Goal: Navigation & Orientation: Find specific page/section

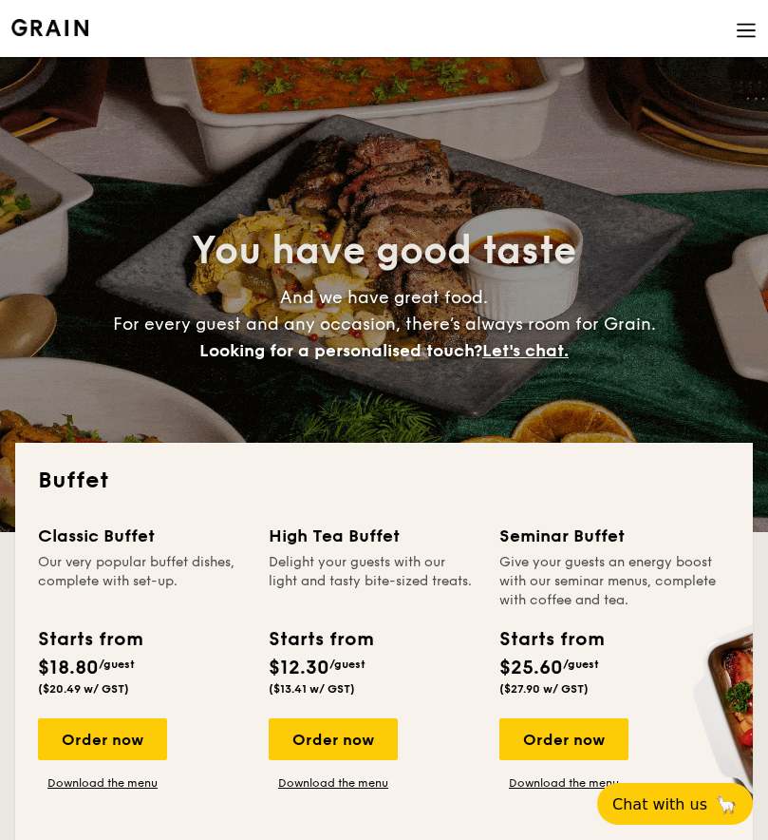
select select
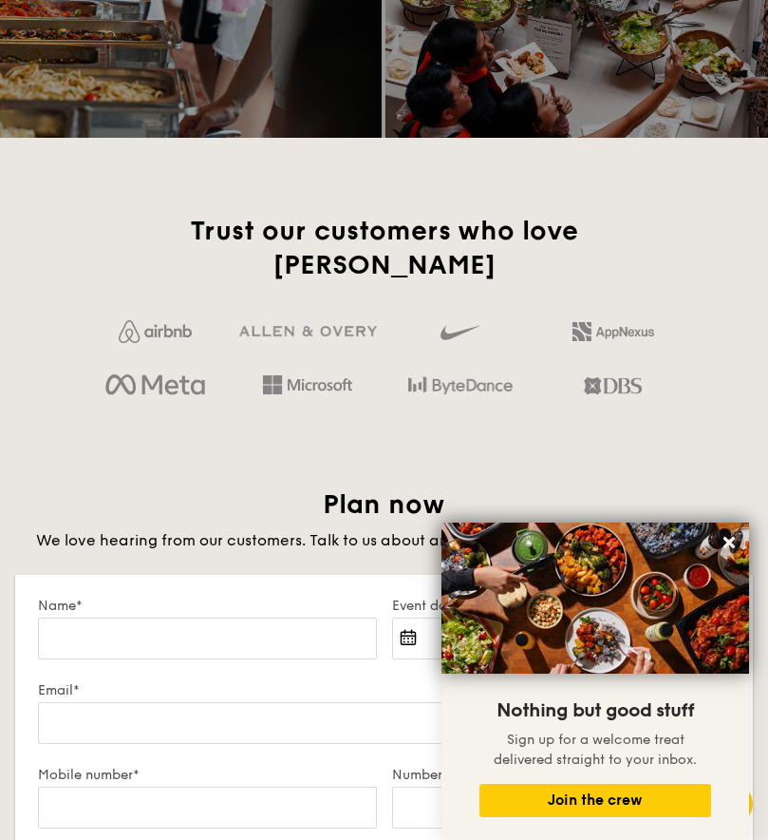
scroll to position [3135, 0]
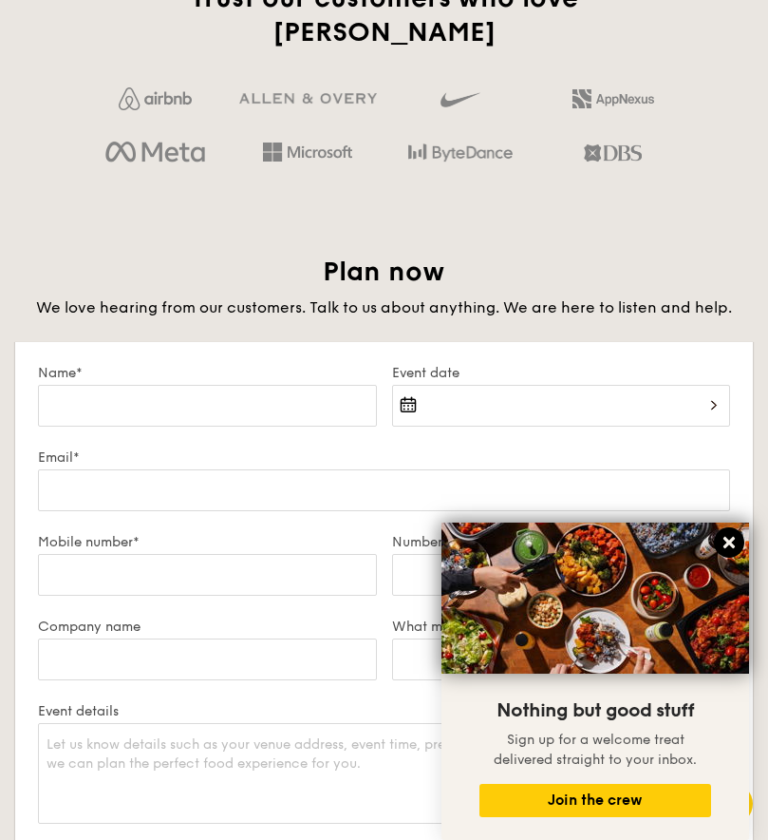
click at [729, 543] on icon at bounding box center [729, 542] width 11 height 11
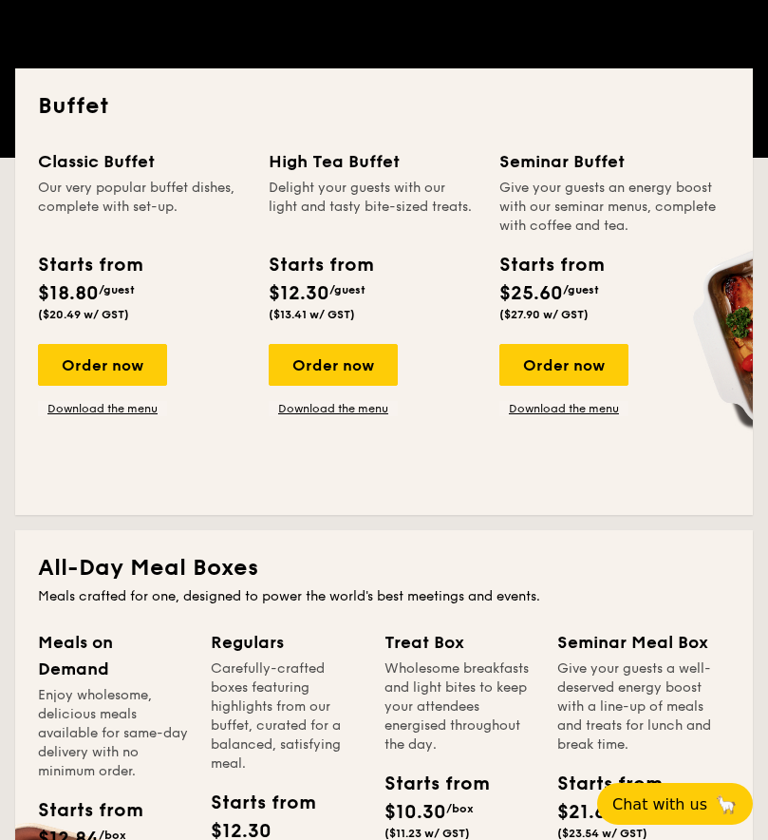
scroll to position [0, 0]
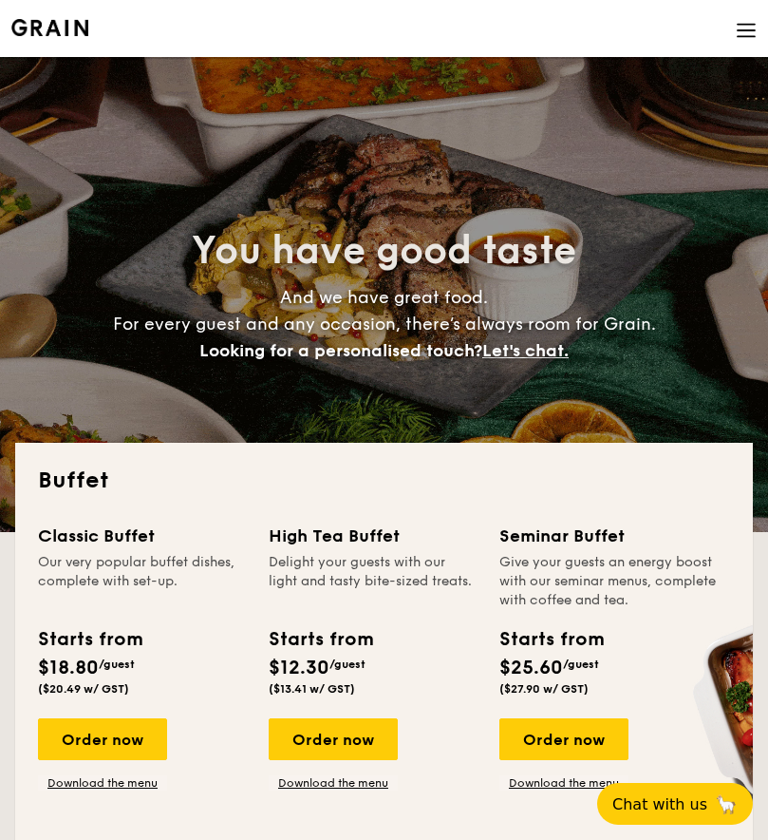
click at [748, 33] on img at bounding box center [746, 30] width 21 height 21
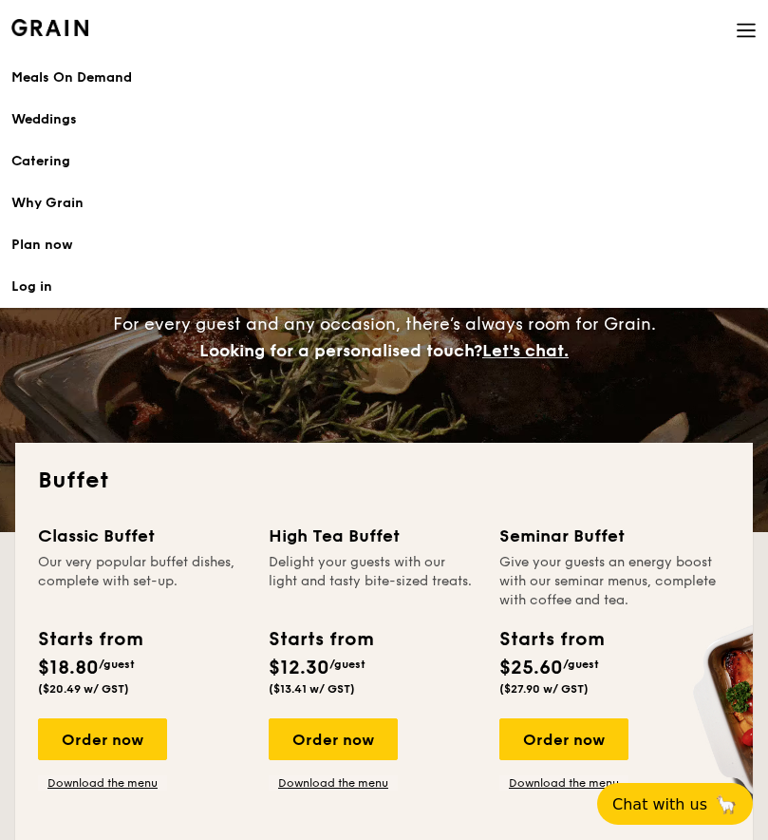
click at [36, 198] on div "Why Grain" at bounding box center [384, 203] width 746 height 19
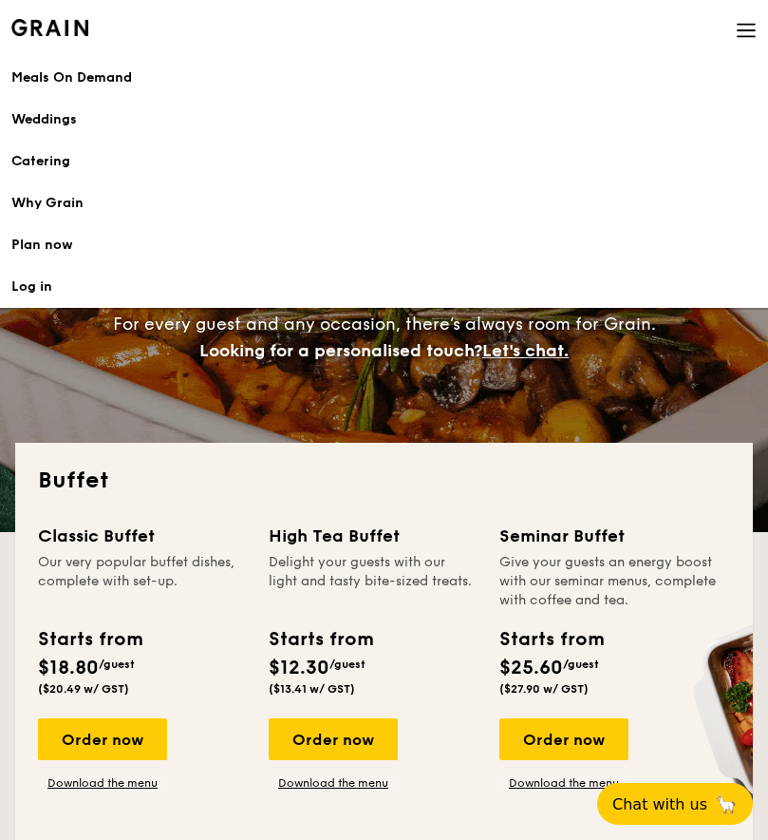
click at [740, 36] on img at bounding box center [746, 30] width 21 height 21
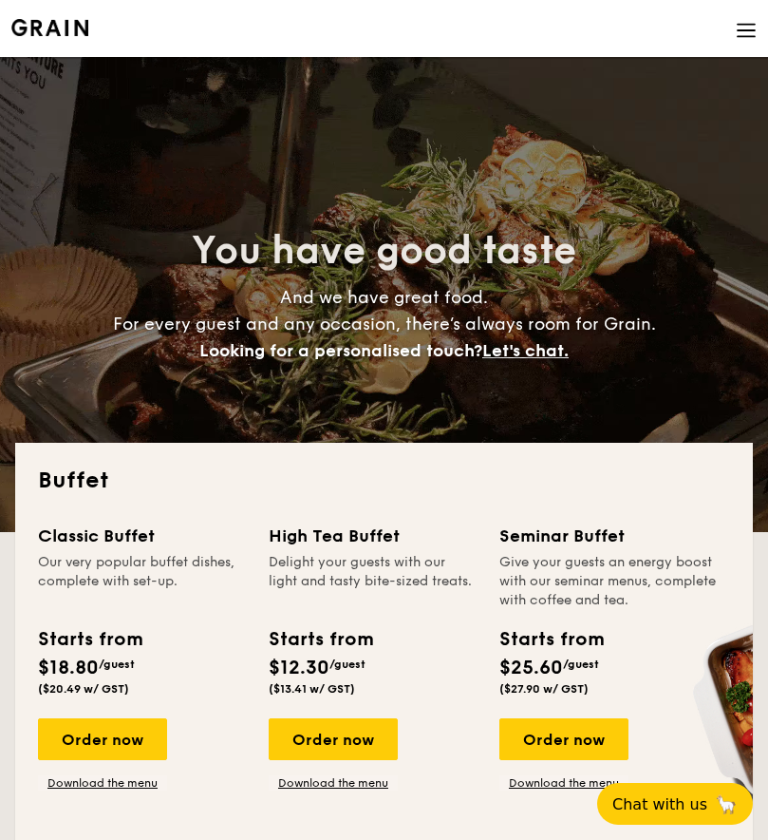
click at [747, 35] on img at bounding box center [746, 30] width 21 height 21
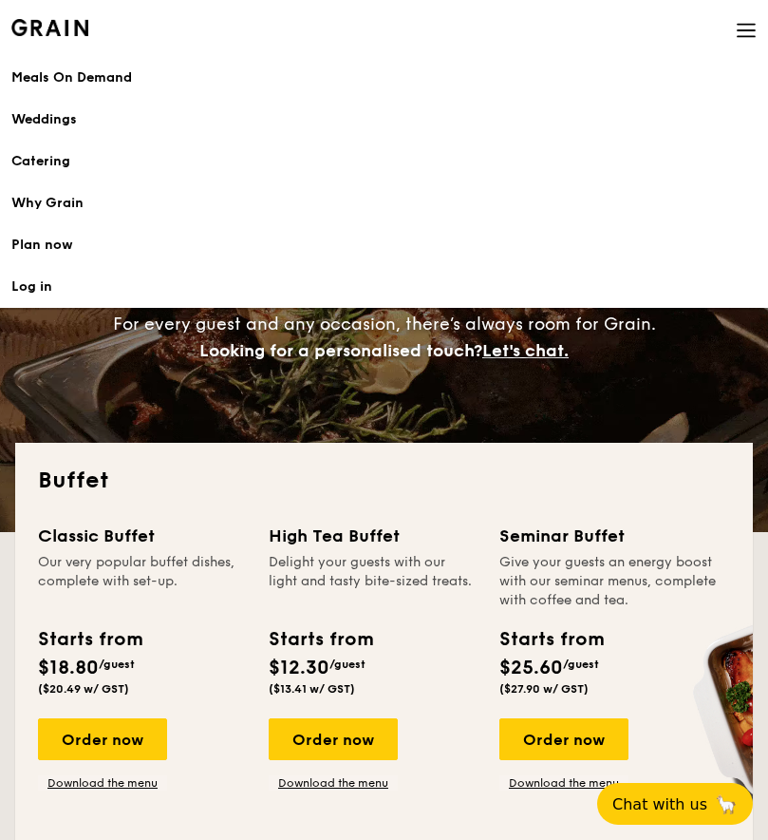
click at [30, 161] on h1 "Catering" at bounding box center [384, 161] width 746 height 19
click at [109, 79] on div "Meals On Demand" at bounding box center [384, 77] width 746 height 19
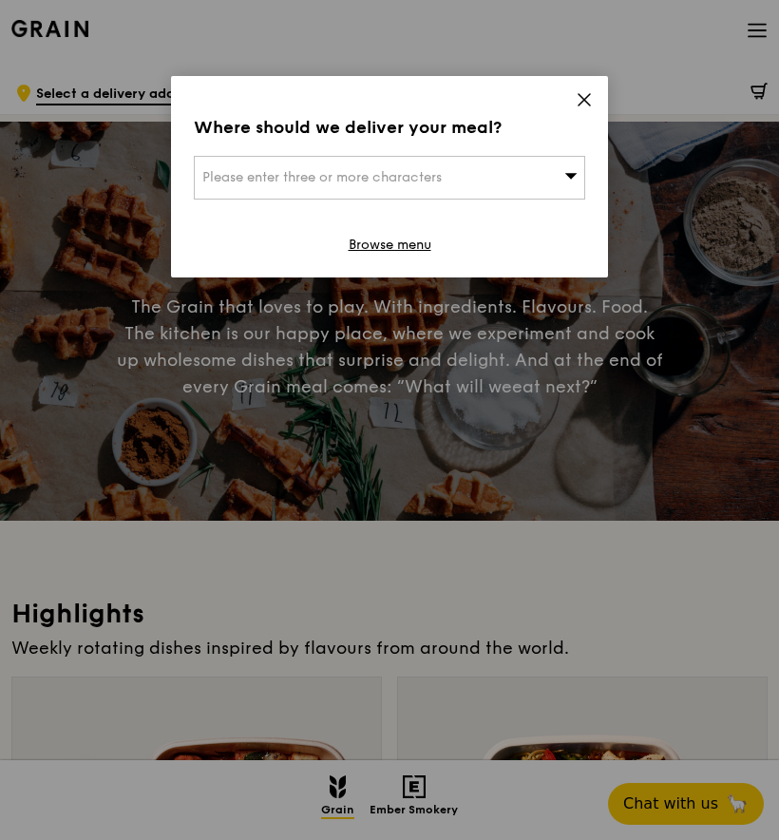
click at [578, 98] on icon at bounding box center [584, 99] width 17 height 17
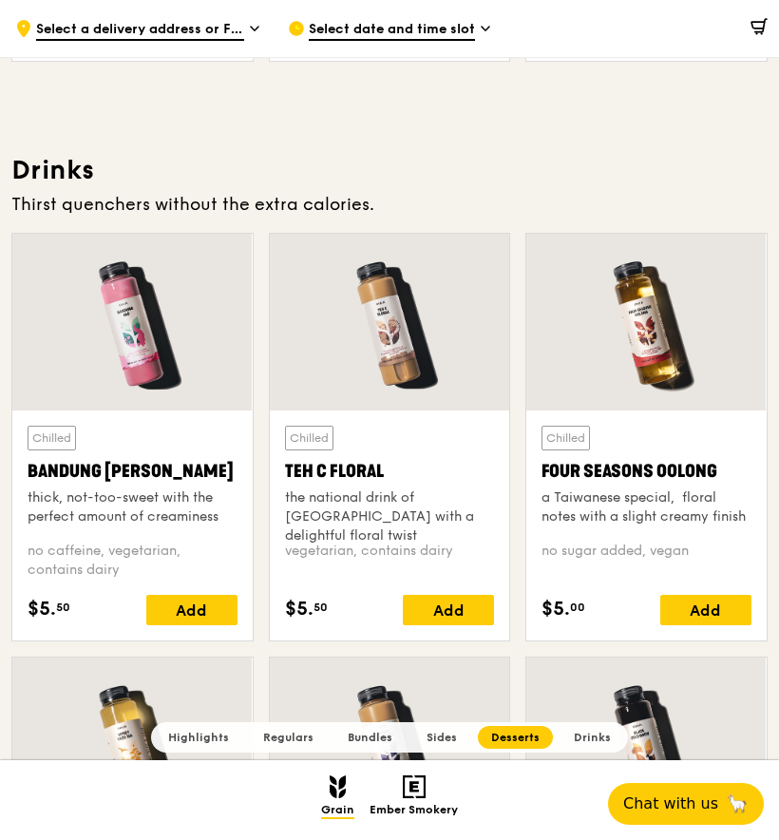
scroll to position [6079, 0]
